Goal: Navigation & Orientation: Understand site structure

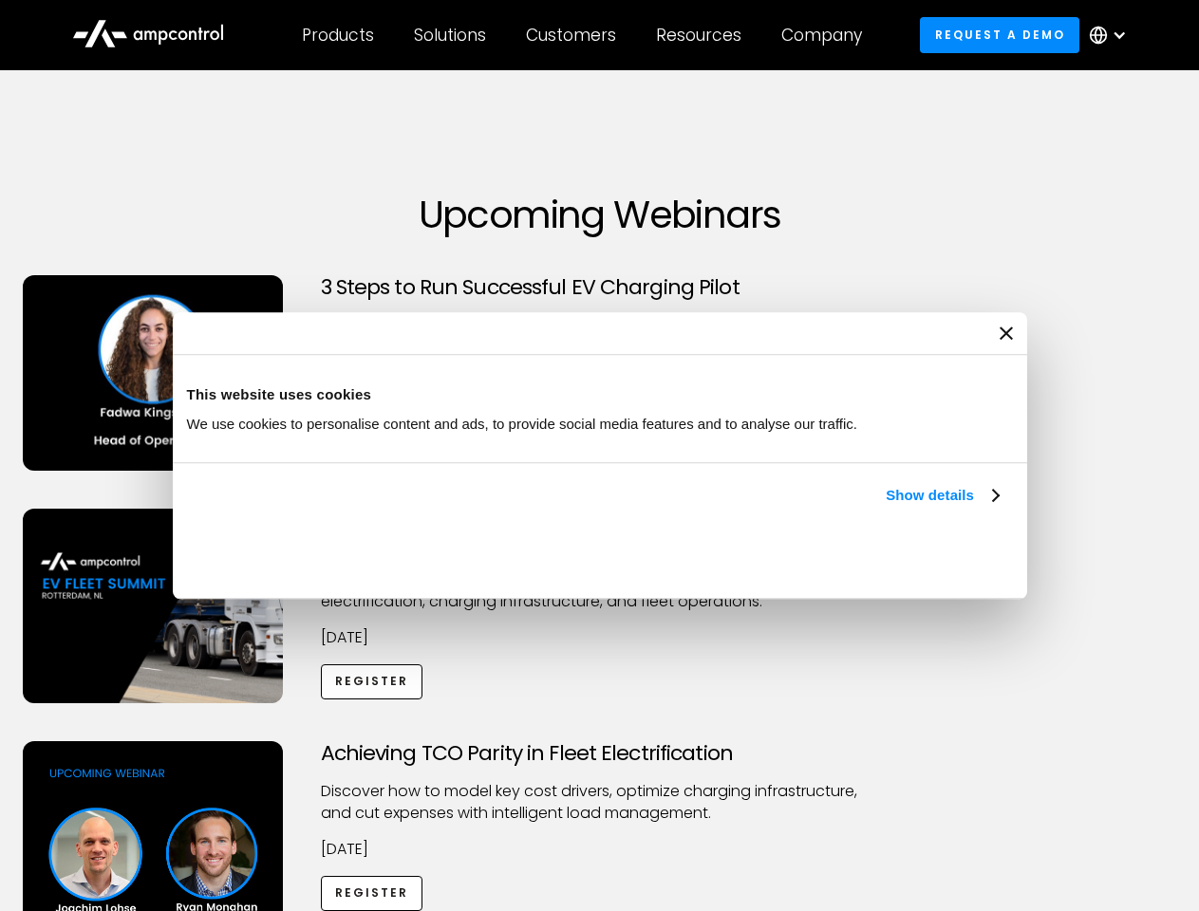
click at [886, 507] on link "Show details" at bounding box center [942, 495] width 112 height 23
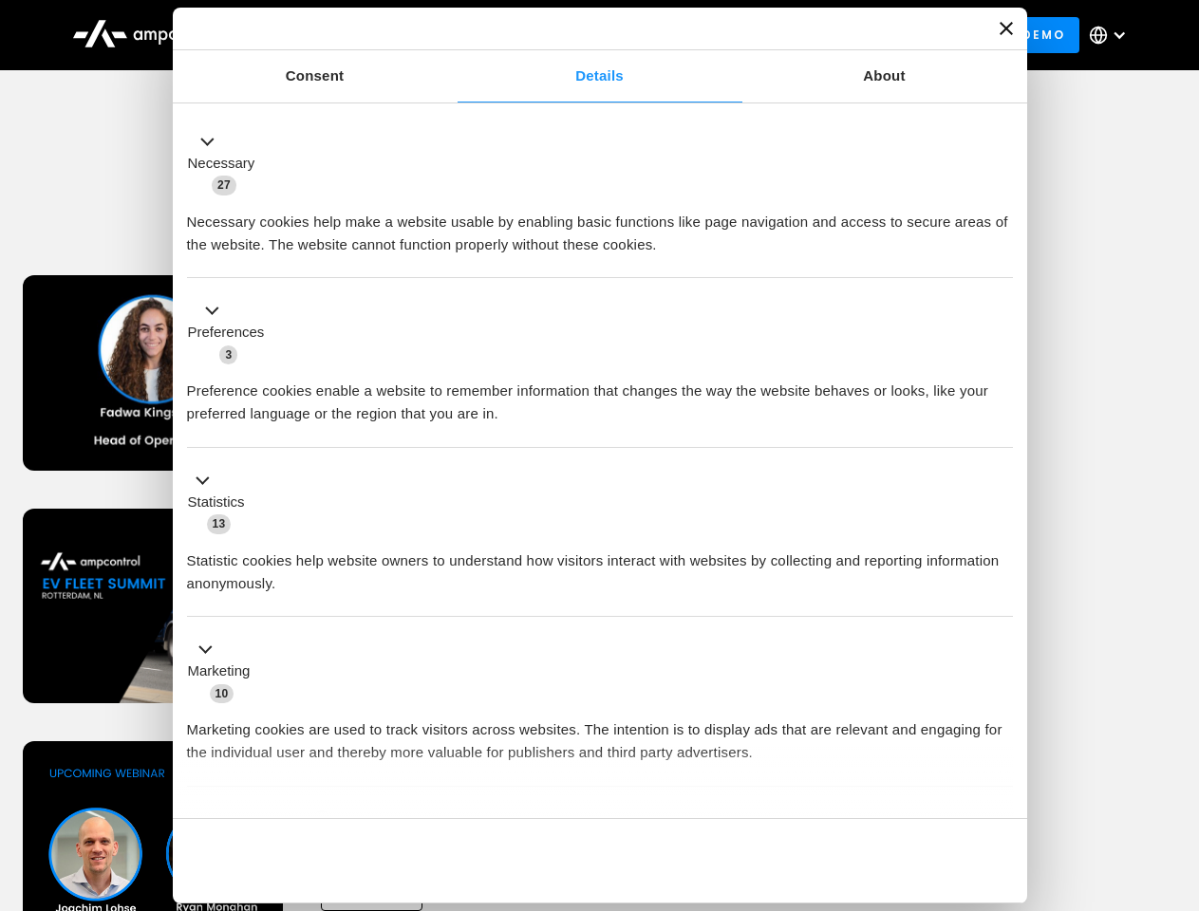
click at [1000, 256] on div "Necessary cookies help make a website usable by enabling basic functions like p…" at bounding box center [600, 226] width 826 height 60
click at [1013, 256] on div "Necessary cookies help make a website usable by enabling basic functions like p…" at bounding box center [600, 226] width 826 height 60
click at [584, 35] on div "Customers" at bounding box center [571, 35] width 90 height 21
click at [337, 35] on div "Products" at bounding box center [338, 35] width 72 height 21
click at [451, 35] on div "Solutions" at bounding box center [450, 35] width 72 height 21
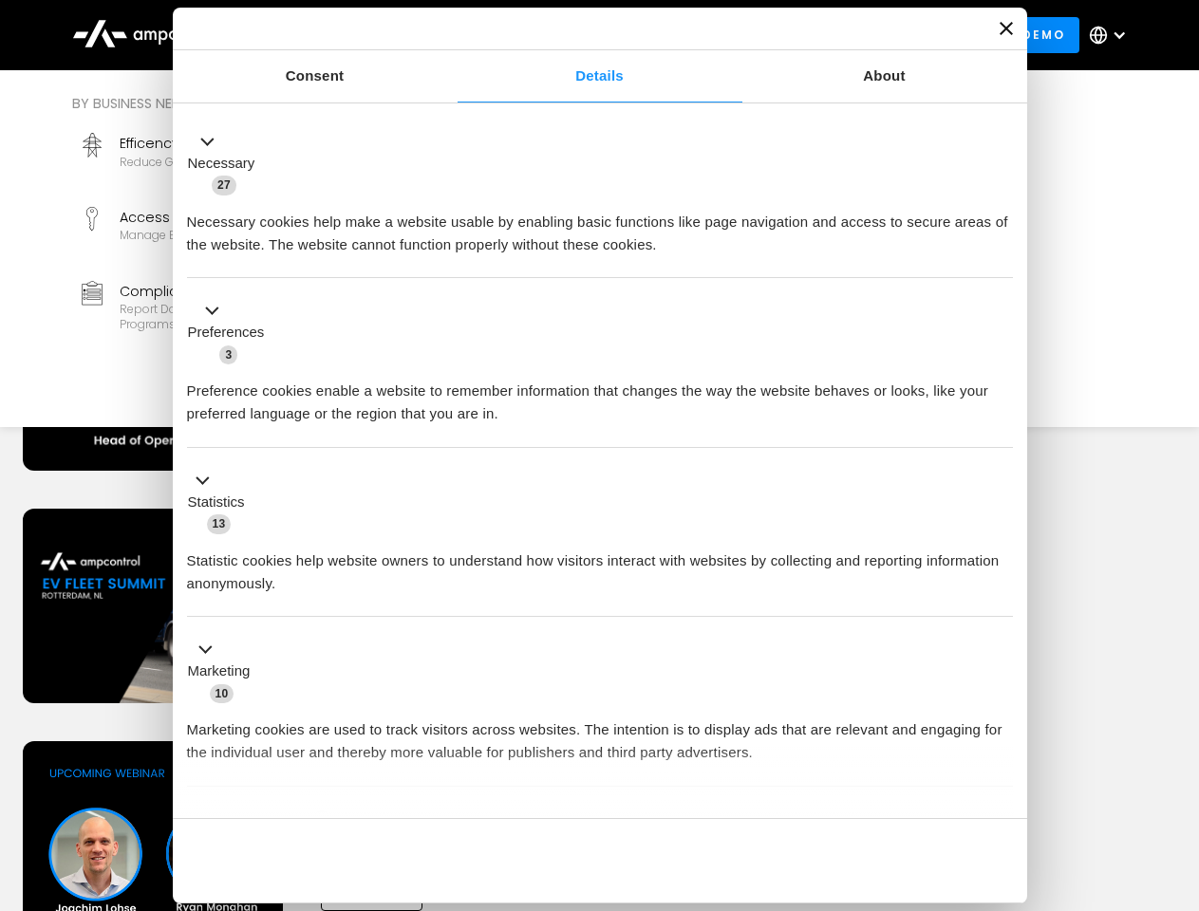
click at [574, 35] on div "Customers" at bounding box center [571, 35] width 90 height 21
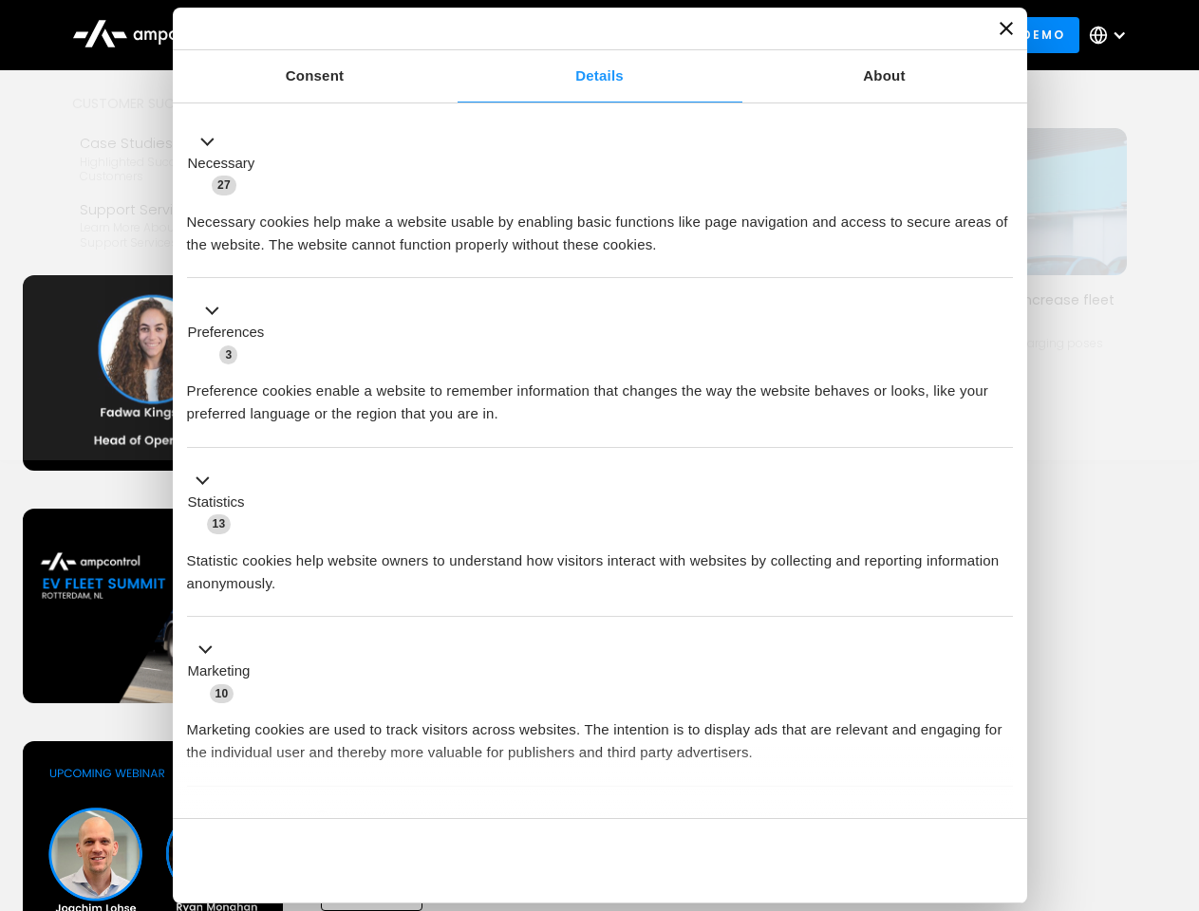
click at [702, 35] on div "Resources" at bounding box center [698, 35] width 85 height 21
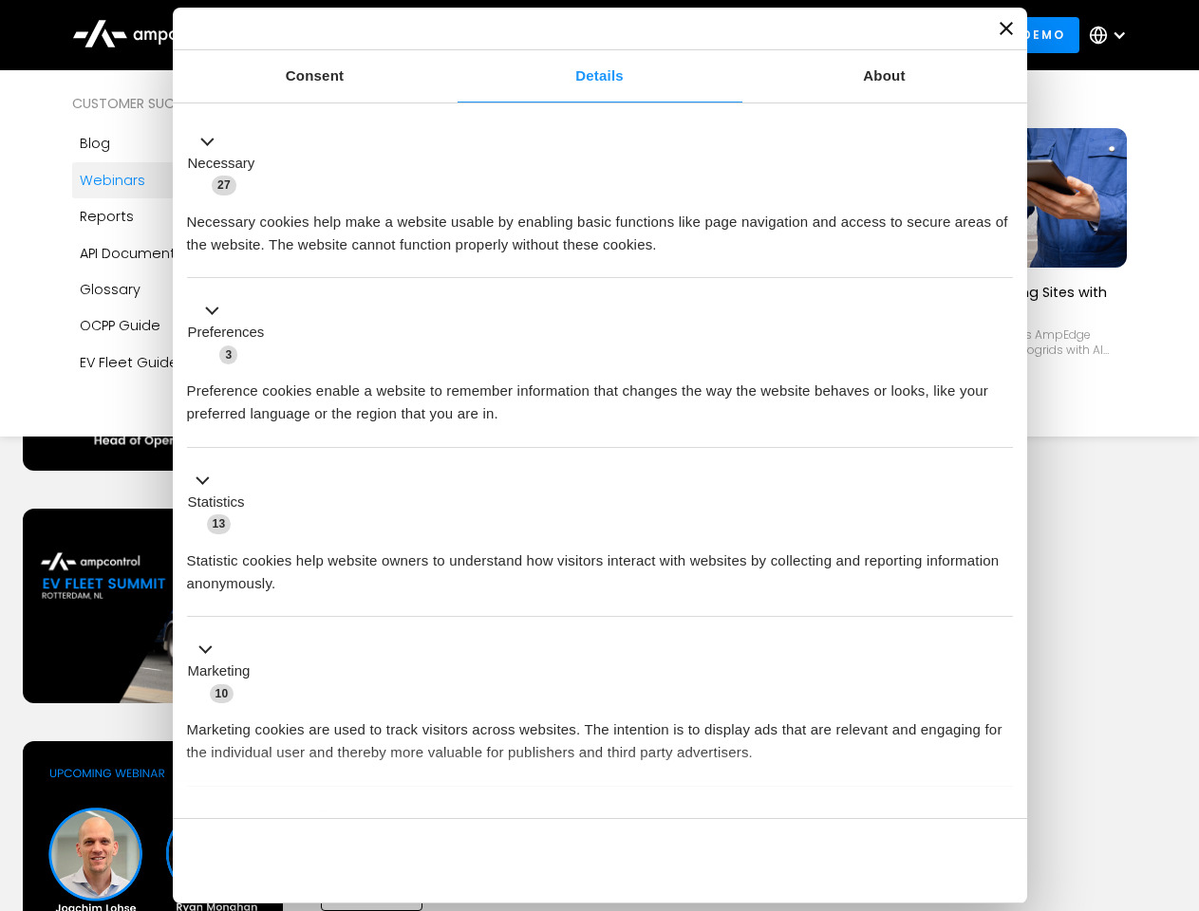
click at [828, 35] on div "Company" at bounding box center [821, 35] width 81 height 21
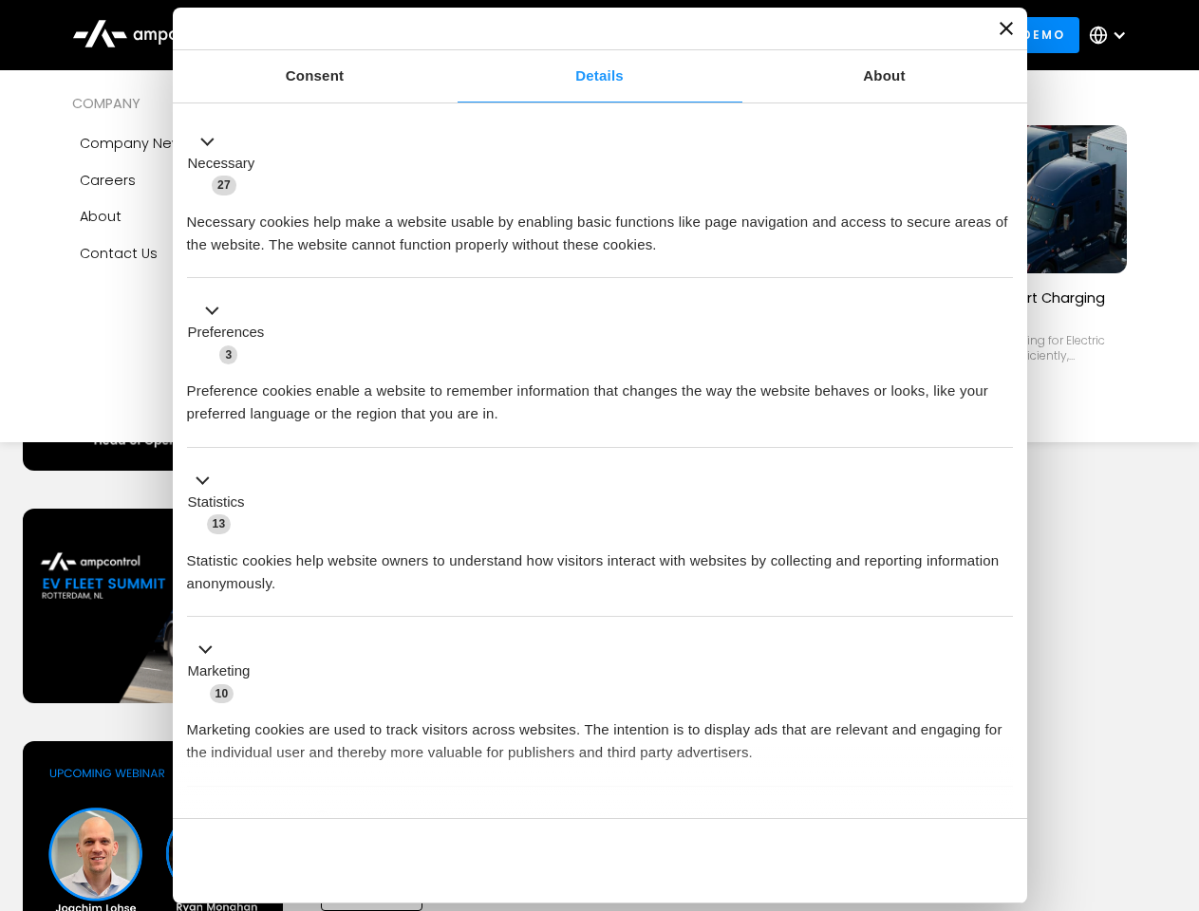
click at [1112, 35] on div at bounding box center [1119, 35] width 15 height 15
